Goal: Task Accomplishment & Management: Complete application form

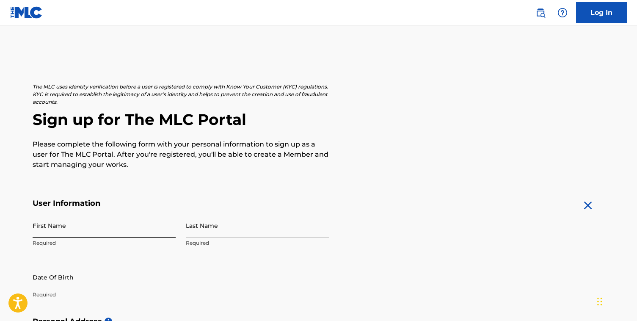
click at [38, 227] on input "First Name" at bounding box center [104, 225] width 143 height 24
type input "[PERSON_NAME]"
type input "610 Walk Hill Street"
type input "Boston"
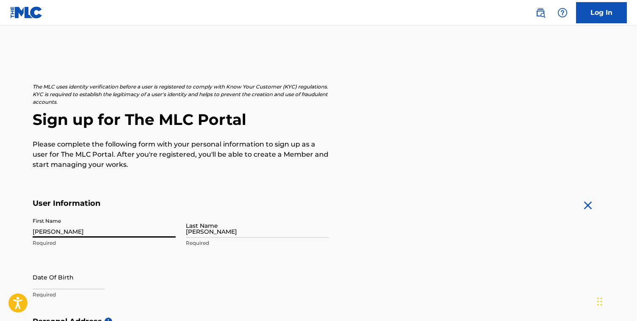
type input "United States"
type input "Massachusetts"
type input "02126"
type input "nvsmith@hsph.harvard.edu"
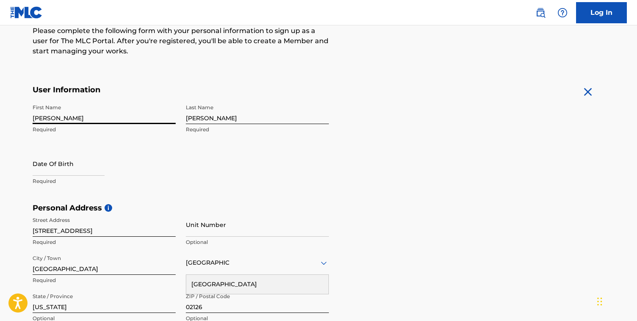
scroll to position [114, 0]
select select "8"
select select "2025"
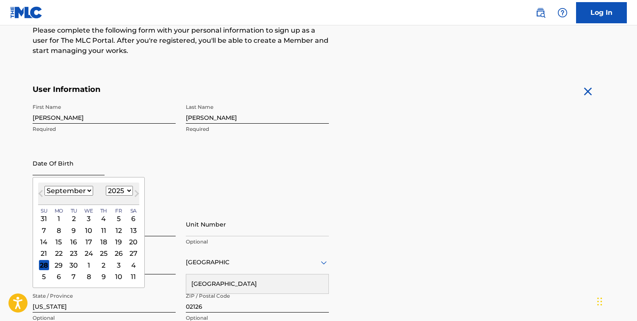
click at [56, 165] on input "text" at bounding box center [69, 163] width 72 height 24
type input "08/01/1992"
click at [70, 191] on select "January February March April May June July August September October November De…" at bounding box center [68, 191] width 49 height 10
select select "7"
click at [44, 186] on select "January February March April May June July August September October November De…" at bounding box center [68, 191] width 49 height 10
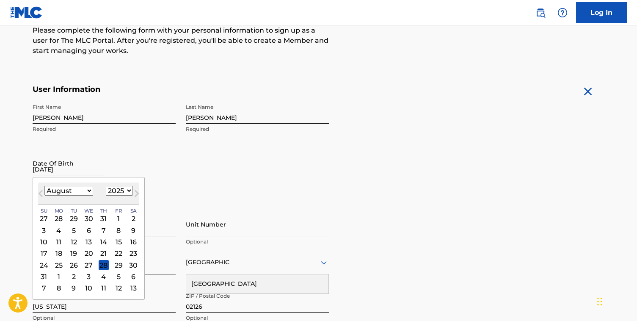
click at [118, 191] on select "1899 1900 1901 1902 1903 1904 1905 1906 1907 1908 1909 1910 1911 1912 1913 1914…" at bounding box center [119, 191] width 27 height 10
click at [120, 189] on select "1899 1900 1901 1902 1903 1904 1905 1906 1907 1908 1909 1910 1911 1912 1913 1914…" at bounding box center [119, 191] width 27 height 10
click at [106, 186] on select "1899 1900 1901 1902 1903 1904 1905 1906 1907 1908 1909 1910 1911 1912 1913 1914…" at bounding box center [119, 191] width 27 height 10
click at [120, 189] on select "1899 1900 1901 1902 1903 1904 1905 1906 1907 1908 1909 1910 1911 1912 1913 1914…" at bounding box center [119, 191] width 27 height 10
select select "1992"
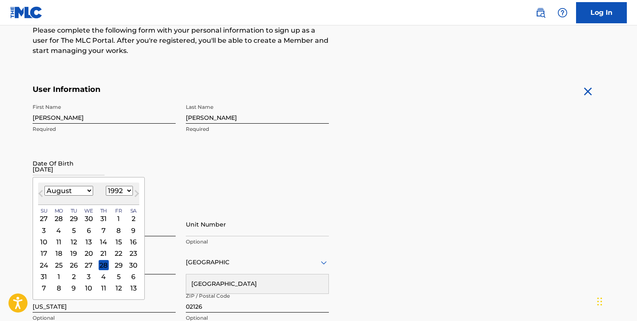
click at [106, 186] on select "1899 1900 1901 1902 1903 1904 1905 1906 1907 1908 1909 1910 1911 1912 1913 1914…" at bounding box center [119, 191] width 27 height 10
click at [133, 216] on div "1" at bounding box center [133, 218] width 10 height 10
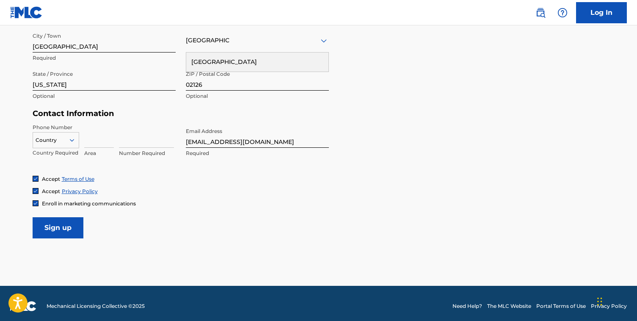
scroll to position [341, 0]
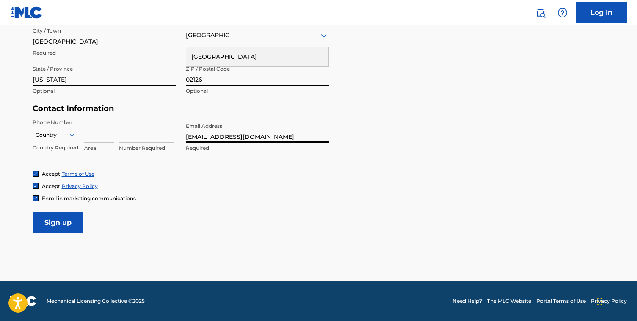
click at [202, 135] on input "nvsmith@hsph.harvard.edu" at bounding box center [257, 131] width 143 height 24
type input "[EMAIL_ADDRESS][PERSON_NAME][DOMAIN_NAME]"
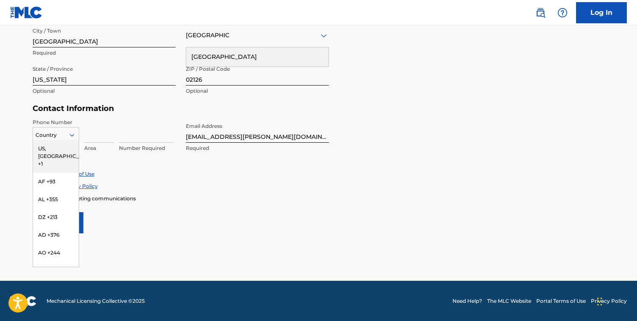
click at [51, 134] on div at bounding box center [56, 134] width 46 height 9
click at [42, 150] on div "US, CA +1" at bounding box center [56, 156] width 46 height 33
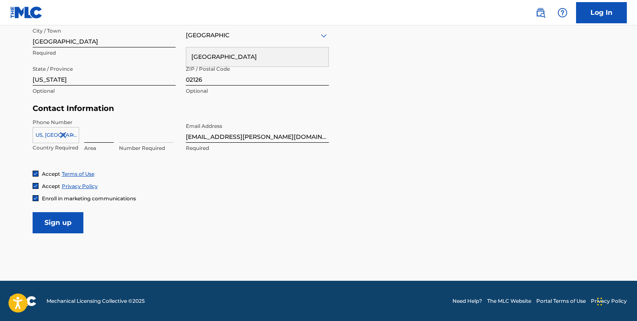
click at [87, 140] on input at bounding box center [99, 131] width 30 height 24
type input "857"
type input "9919497"
click at [48, 221] on input "Sign up" at bounding box center [58, 222] width 51 height 21
click at [245, 44] on div "Country United States" at bounding box center [257, 35] width 143 height 24
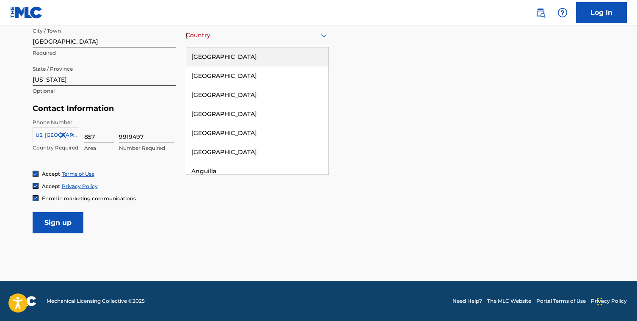
click at [235, 53] on div "United States" at bounding box center [257, 56] width 142 height 19
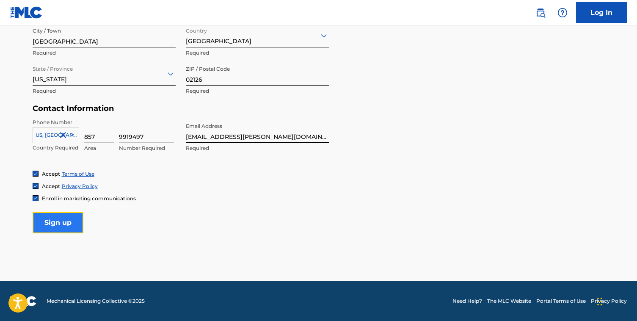
click at [49, 222] on input "Sign up" at bounding box center [58, 222] width 51 height 21
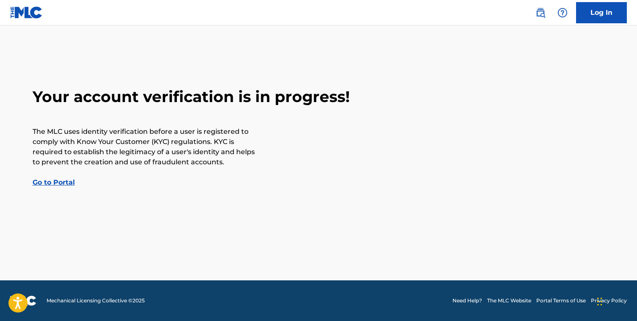
click at [62, 180] on link "Go to Portal" at bounding box center [54, 182] width 42 height 8
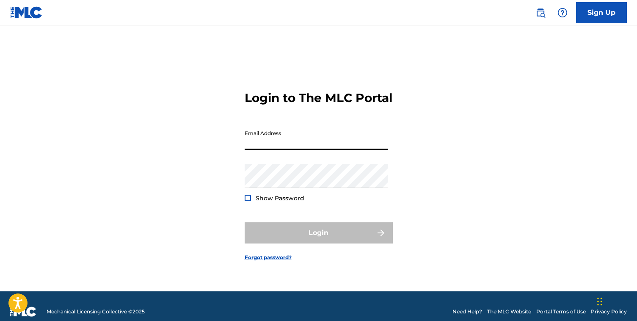
click at [254, 145] on input "Email Address" at bounding box center [316, 138] width 143 height 24
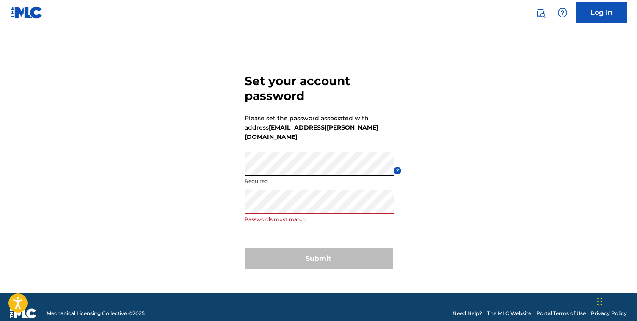
click at [293, 253] on div "Submit" at bounding box center [319, 258] width 148 height 21
click at [280, 250] on div "Submit" at bounding box center [319, 258] width 148 height 21
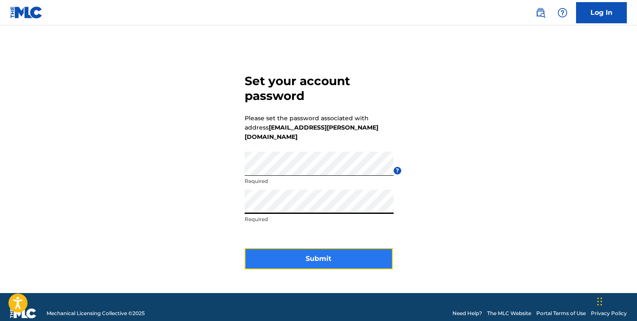
click at [281, 248] on button "Submit" at bounding box center [319, 258] width 148 height 21
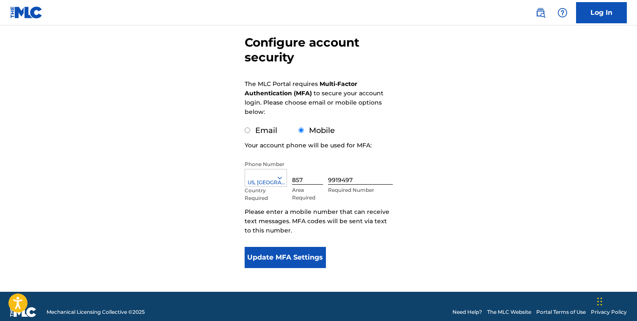
scroll to position [86, 0]
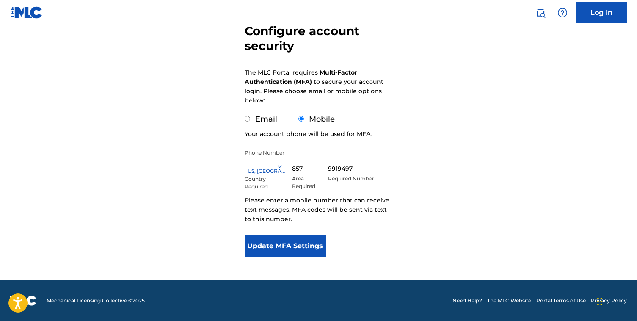
click at [246, 122] on input "Email" at bounding box center [248, 119] width 6 height 6
radio input "true"
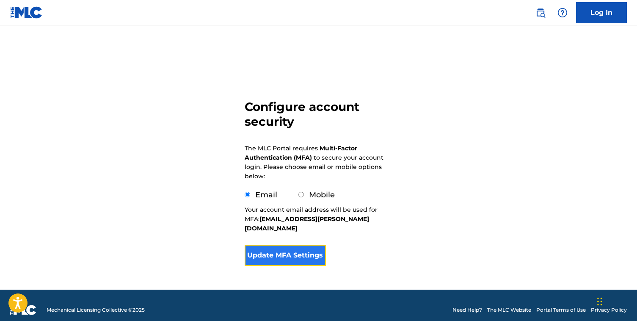
click at [265, 245] on button "Update MFA Settings" at bounding box center [286, 255] width 82 height 21
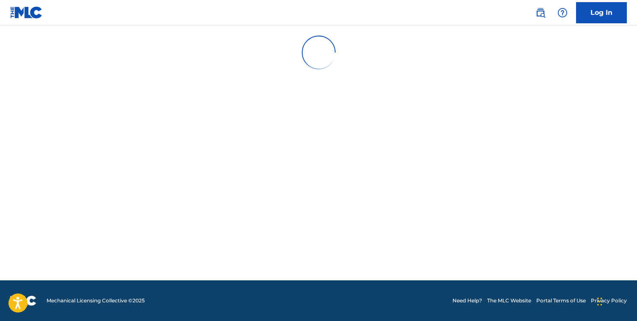
scroll to position [0, 0]
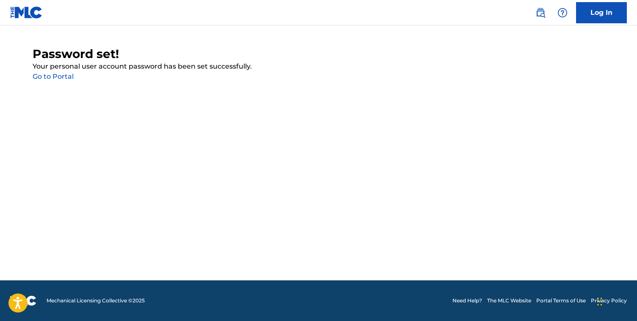
click at [63, 78] on link "Go to Portal" at bounding box center [53, 76] width 41 height 8
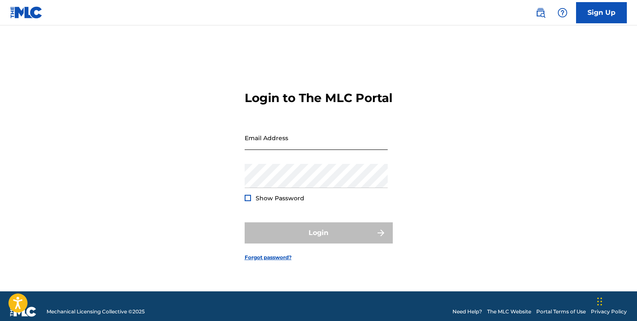
click at [261, 146] on input "Email Address" at bounding box center [316, 138] width 143 height 24
type input "[EMAIL_ADDRESS][PERSON_NAME][DOMAIN_NAME]"
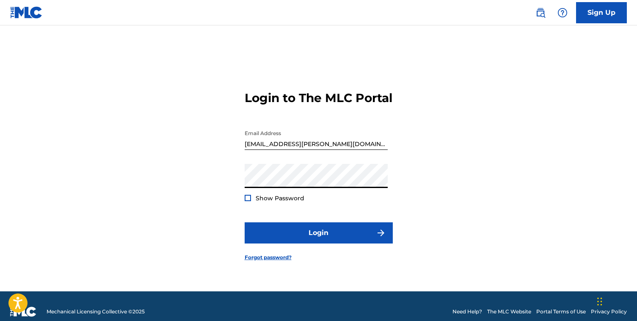
click at [245, 222] on button "Login" at bounding box center [319, 232] width 148 height 21
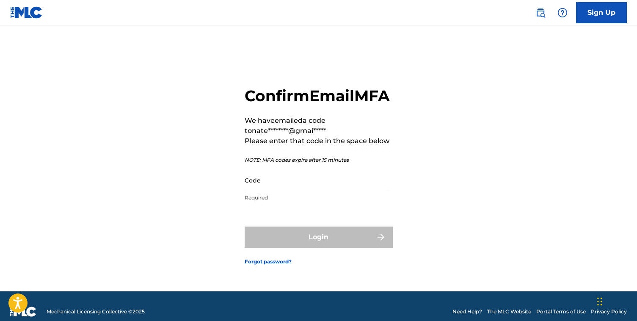
click at [271, 202] on div "Code Required" at bounding box center [316, 187] width 143 height 38
click at [271, 192] on input "Code" at bounding box center [316, 180] width 143 height 24
paste input "577629"
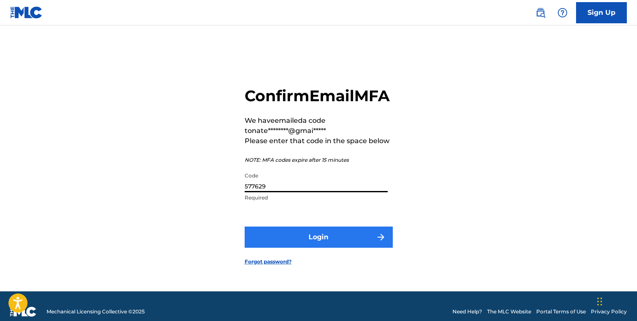
type input "577629"
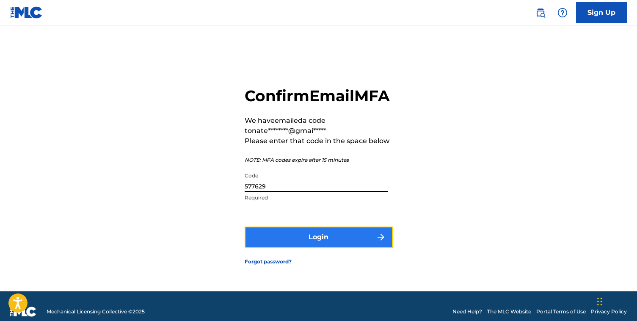
click at [277, 248] on button "Login" at bounding box center [319, 237] width 148 height 21
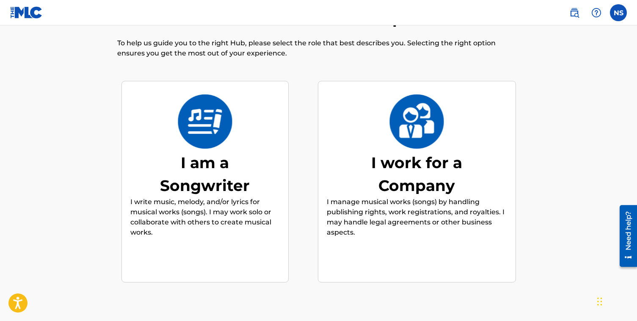
click at [197, 125] on img at bounding box center [204, 121] width 55 height 54
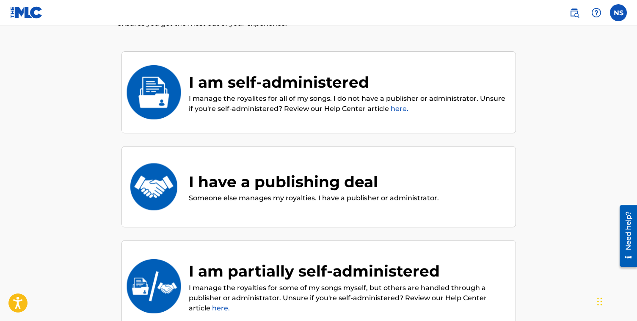
scroll to position [67, 0]
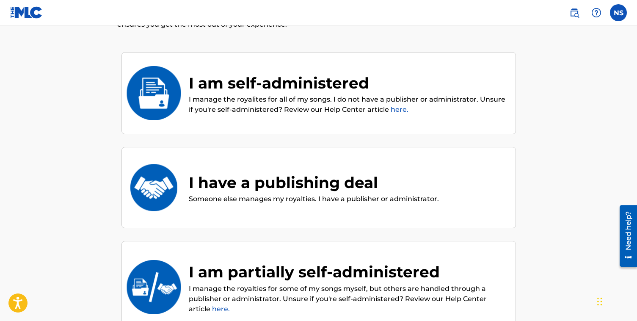
click at [268, 99] on p "I manage the royalites for all of my songs. I do not have a publisher or admini…" at bounding box center [348, 104] width 319 height 20
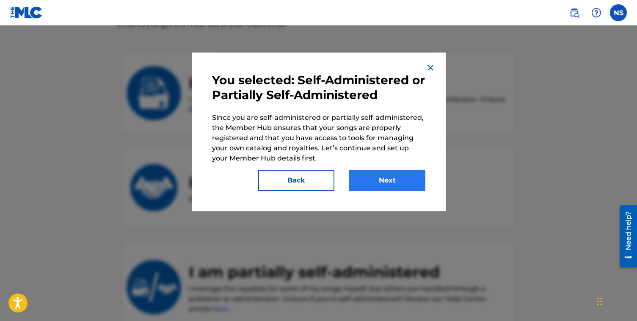
click at [377, 184] on button "Next" at bounding box center [387, 180] width 76 height 21
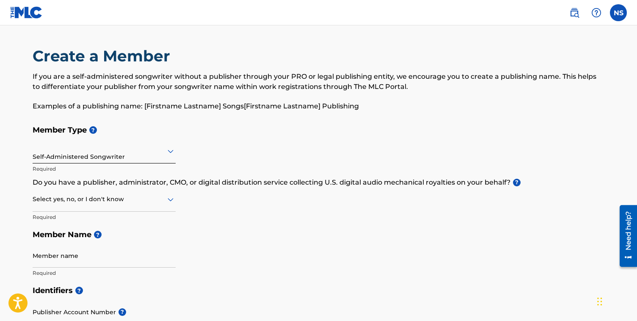
click at [76, 198] on div at bounding box center [104, 199] width 143 height 11
click at [83, 211] on div "Select yes, no, or I don't know" at bounding box center [104, 200] width 143 height 24
click at [62, 202] on div at bounding box center [104, 199] width 143 height 11
click at [59, 215] on div "Yes" at bounding box center [104, 221] width 142 height 19
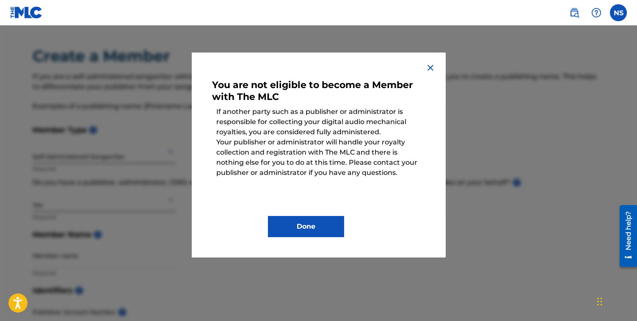
click at [431, 63] on img at bounding box center [431, 68] width 10 height 10
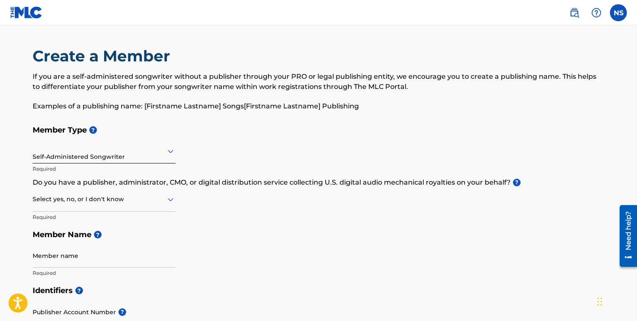
click at [92, 206] on div "Select yes, no, or I don't know" at bounding box center [104, 200] width 143 height 24
click at [76, 255] on div "I don't know" at bounding box center [104, 259] width 142 height 19
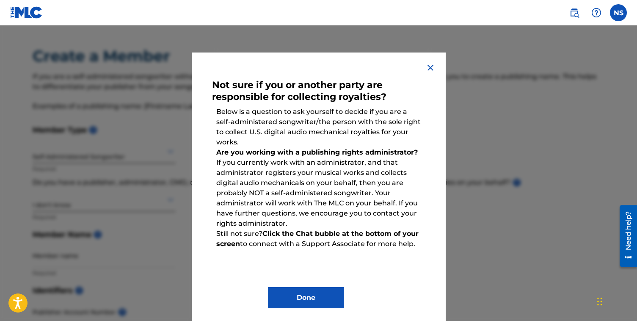
click at [430, 64] on img at bounding box center [431, 68] width 10 height 10
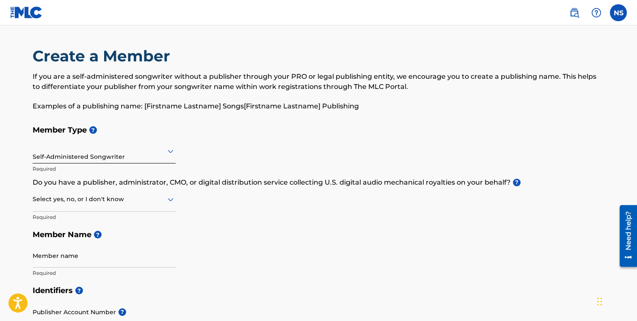
click at [119, 154] on div at bounding box center [104, 151] width 143 height 11
click at [275, 144] on div "Member Type ? Self-Administered Songwriter Required Do you have a publisher, ad…" at bounding box center [319, 201] width 573 height 161
click at [52, 201] on div at bounding box center [104, 199] width 143 height 11
click at [52, 237] on div "No" at bounding box center [104, 240] width 142 height 19
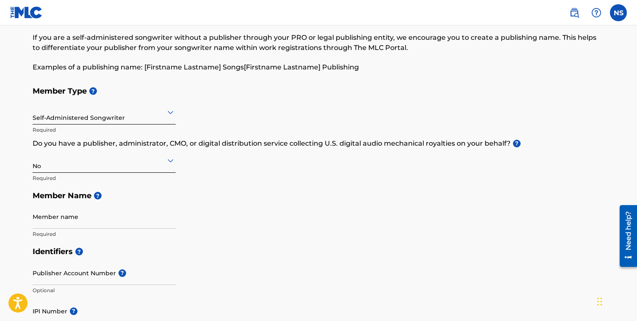
scroll to position [93, 0]
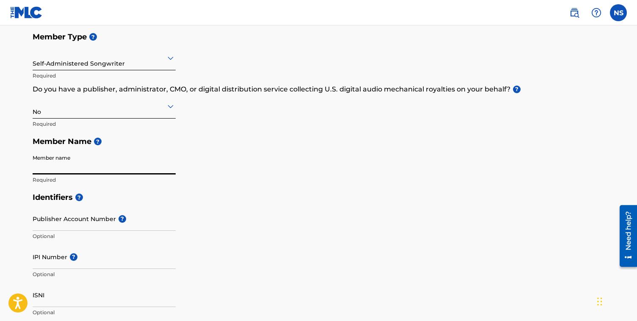
click at [61, 161] on input "Member name" at bounding box center [104, 162] width 143 height 24
click at [268, 206] on h5 "Identifiers ?" at bounding box center [319, 197] width 573 height 18
click at [47, 164] on input "Member name" at bounding box center [104, 162] width 143 height 24
type input "Nathaniel Smith"
click at [435, 188] on div "Member Type ? Self-Administered Songwriter Required Do you have a publisher, ad…" at bounding box center [319, 108] width 573 height 161
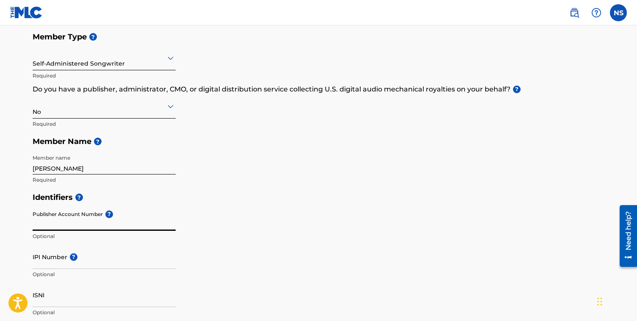
click at [46, 222] on input "Publisher Account Number ?" at bounding box center [104, 219] width 143 height 24
paste input "739343129"
type input "739343129"
click at [44, 262] on input "IPI Number ?" at bounding box center [104, 257] width 143 height 24
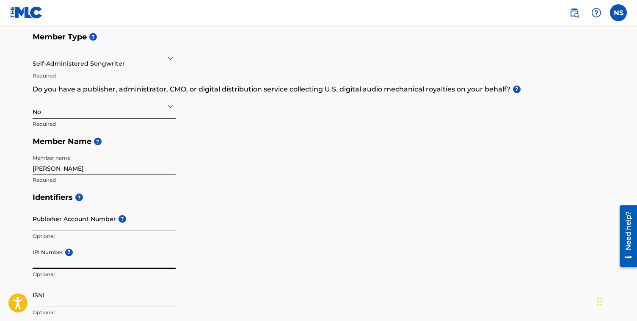
paste input "739343129"
type input "739343129"
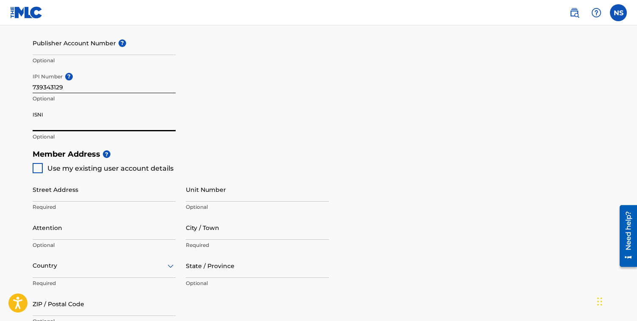
scroll to position [273, 0]
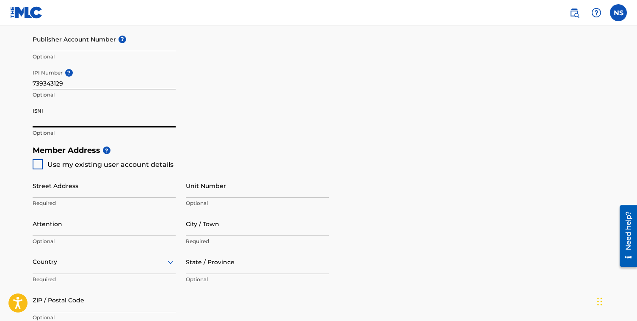
click at [36, 166] on div at bounding box center [38, 164] width 10 height 10
type input "610 Walk Hill Street"
type input "Boston"
type input "02126"
type input "857"
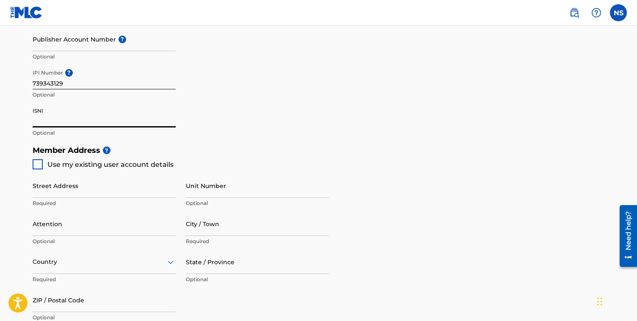
type input "9919497"
type input "[EMAIL_ADDRESS][PERSON_NAME][DOMAIN_NAME]"
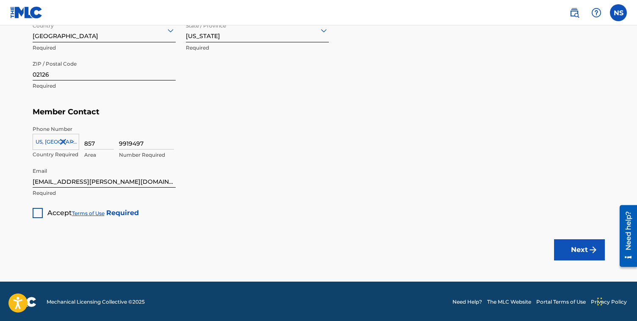
scroll to position [505, 0]
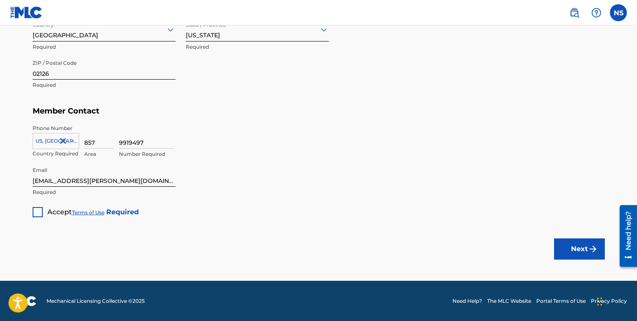
click at [41, 208] on div at bounding box center [38, 212] width 10 height 10
click at [593, 249] on img "submit" at bounding box center [593, 249] width 10 height 10
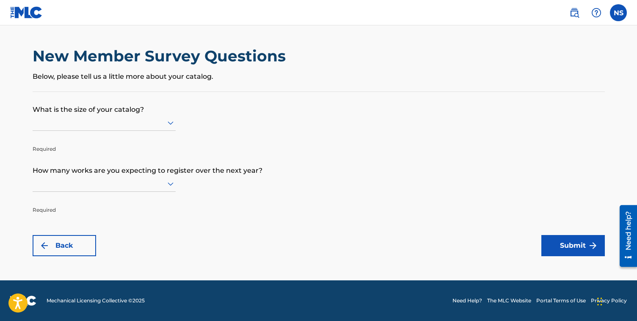
click at [68, 125] on div at bounding box center [104, 122] width 143 height 11
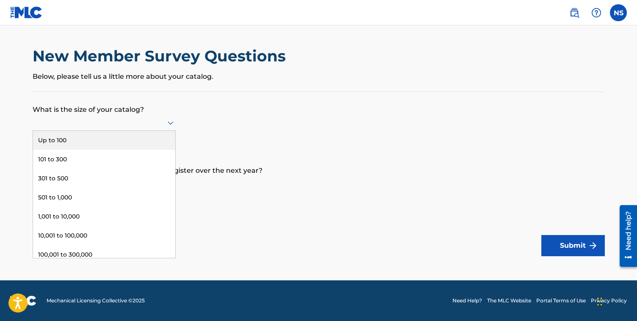
click at [57, 138] on div "Up to 100" at bounding box center [104, 140] width 142 height 19
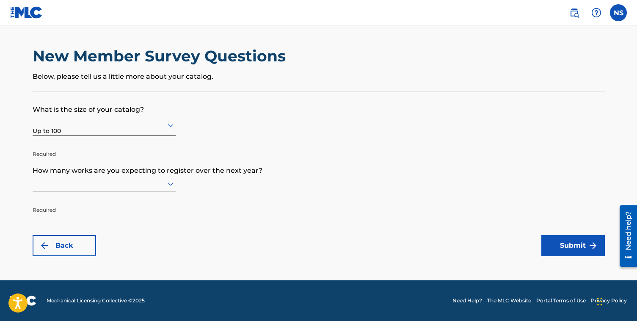
click at [101, 187] on div at bounding box center [104, 183] width 143 height 11
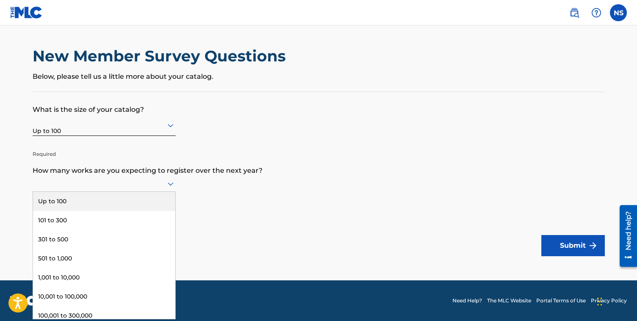
click at [92, 195] on div "Up to 100" at bounding box center [104, 201] width 142 height 19
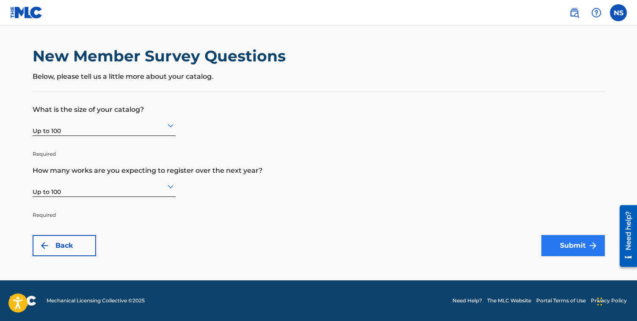
click at [560, 240] on button "Submit" at bounding box center [574, 245] width 64 height 21
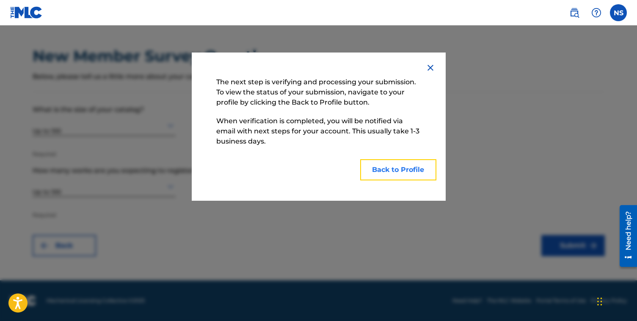
click at [385, 169] on button "Back to Profile" at bounding box center [398, 169] width 76 height 21
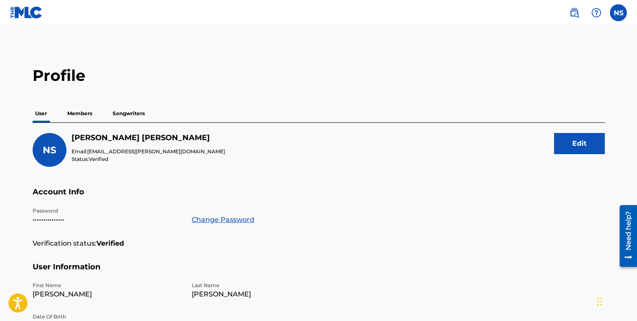
click at [75, 113] on p "Members" at bounding box center [80, 114] width 30 height 18
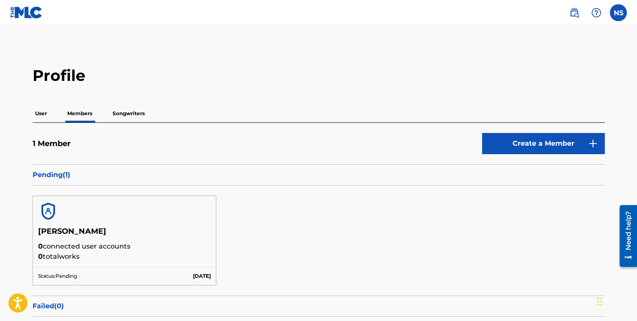
click at [122, 117] on p "Songwriters" at bounding box center [128, 114] width 37 height 18
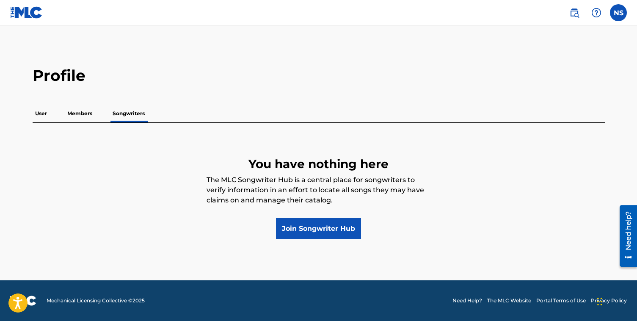
click at [42, 111] on p "User" at bounding box center [41, 114] width 17 height 18
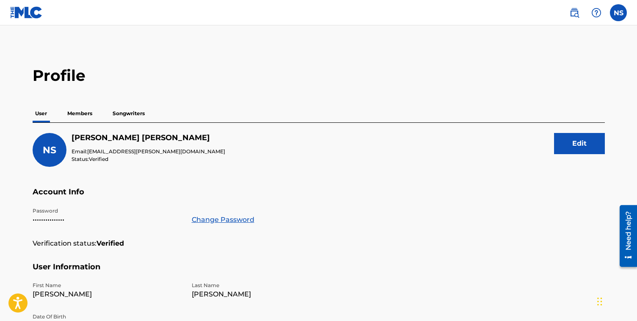
click at [79, 114] on p "Members" at bounding box center [80, 114] width 30 height 18
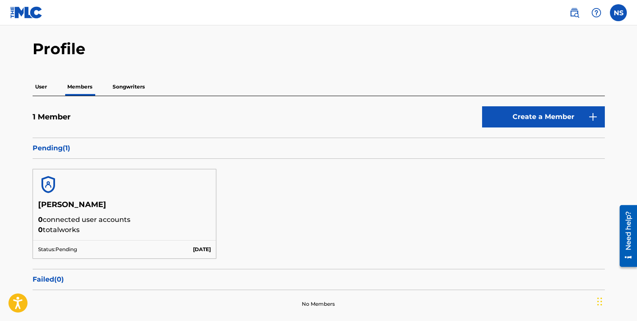
scroll to position [84, 0]
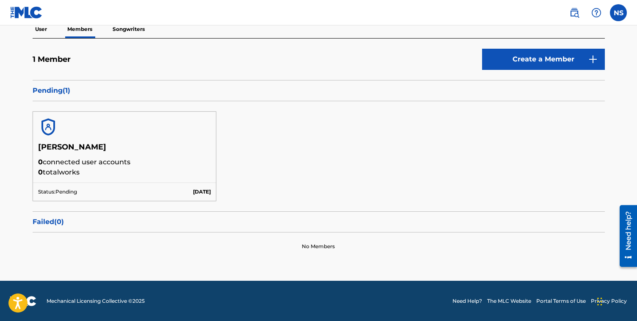
click at [629, 240] on div "Need help?" at bounding box center [628, 230] width 11 height 39
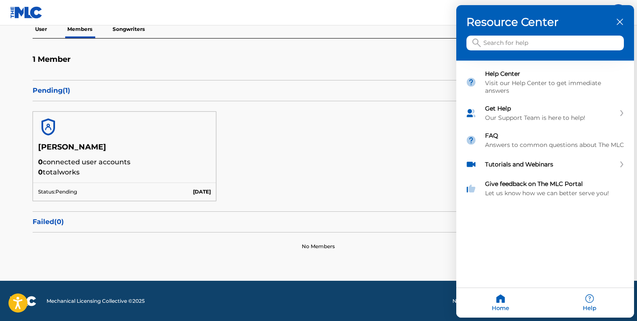
click at [519, 46] on input "Search for help" at bounding box center [546, 43] width 158 height 15
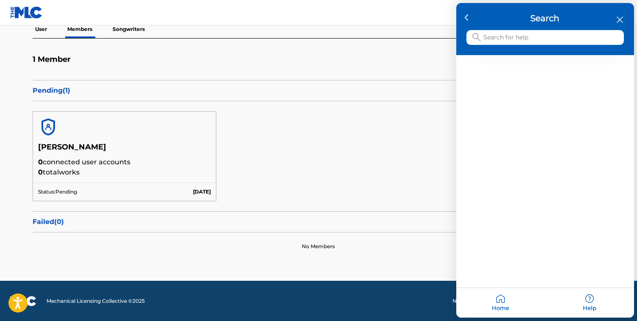
type input "e"
type input "letter of relinquishment"
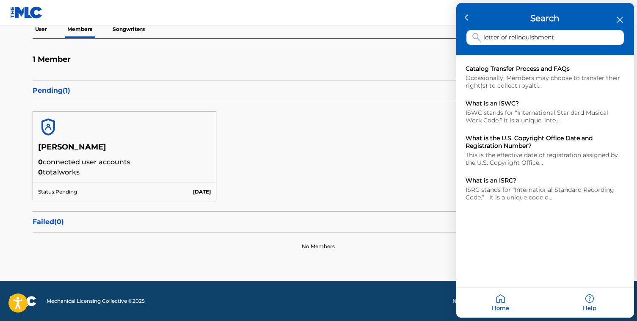
click at [310, 58] on div at bounding box center [318, 160] width 637 height 321
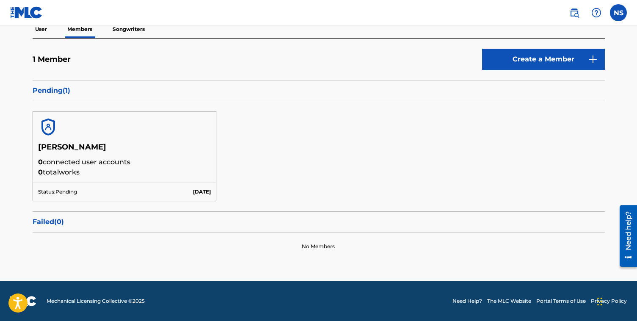
click at [471, 301] on link "Need Help?" at bounding box center [468, 301] width 30 height 8
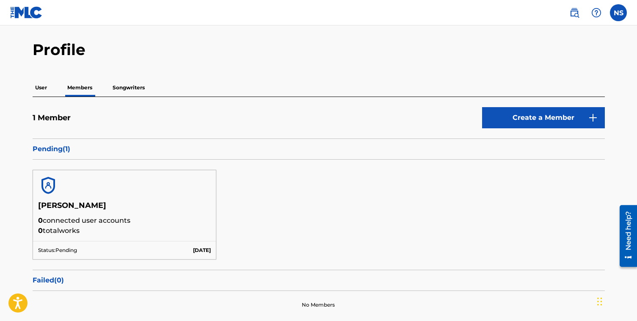
scroll to position [0, 0]
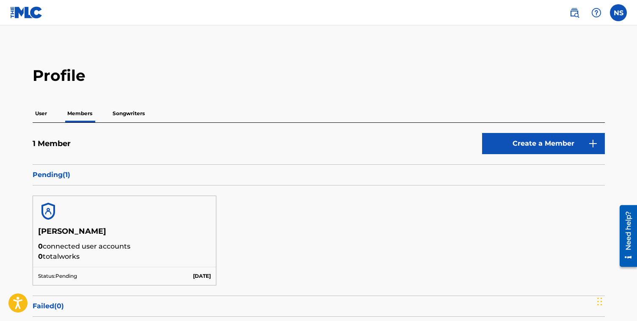
click at [44, 75] on h2 "Profile" at bounding box center [319, 75] width 573 height 19
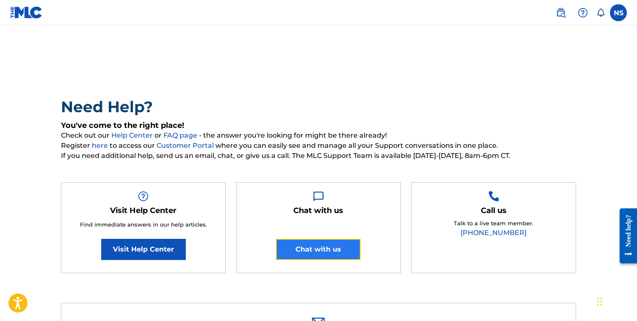
click at [312, 247] on button "Chat with us" at bounding box center [318, 249] width 85 height 21
